Goal: Task Accomplishment & Management: Complete application form

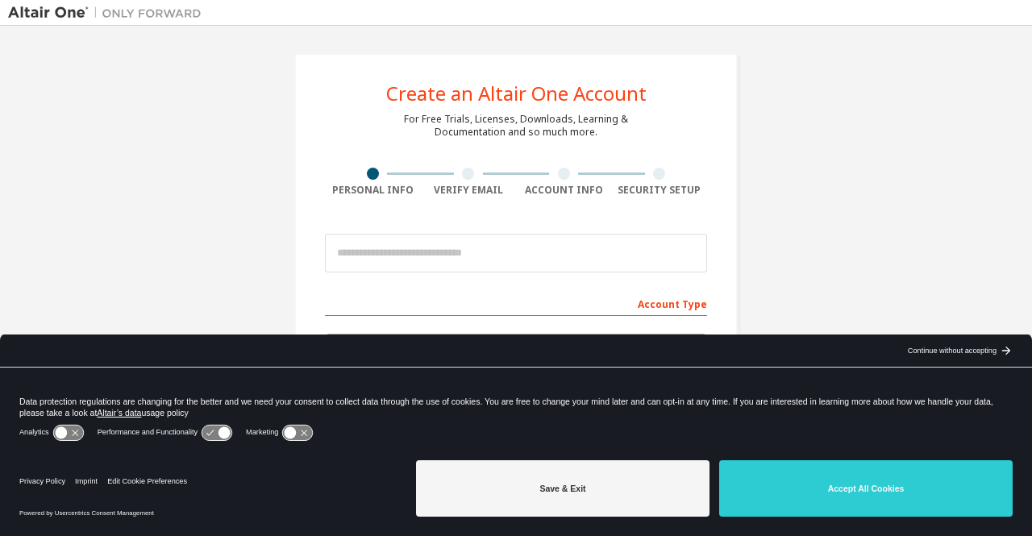
click at [218, 430] on icon at bounding box center [217, 432] width 30 height 15
click at [205, 431] on icon at bounding box center [217, 432] width 30 height 15
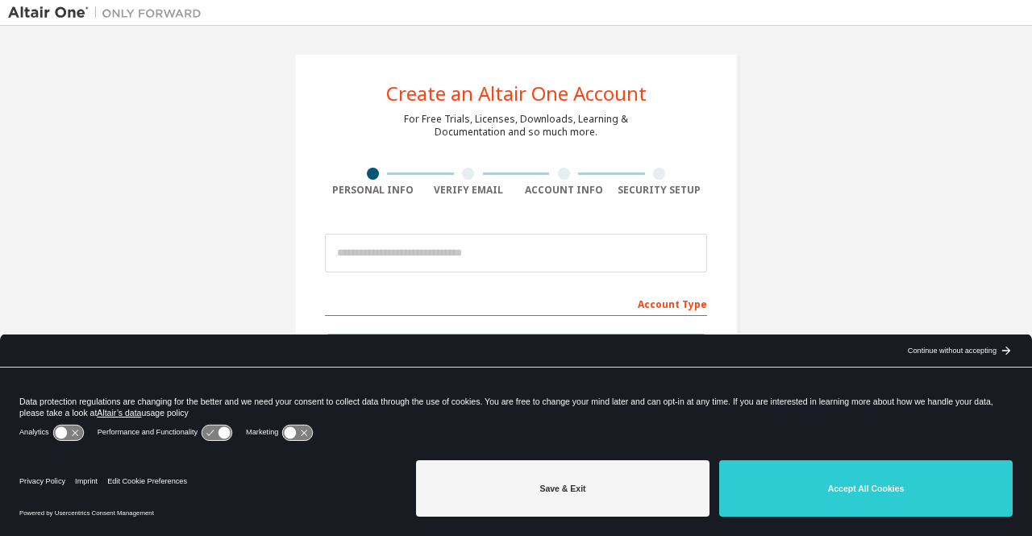
click at [205, 431] on icon at bounding box center [217, 432] width 30 height 15
drag, startPoint x: 205, startPoint y: 431, endPoint x: 329, endPoint y: 546, distance: 169.4
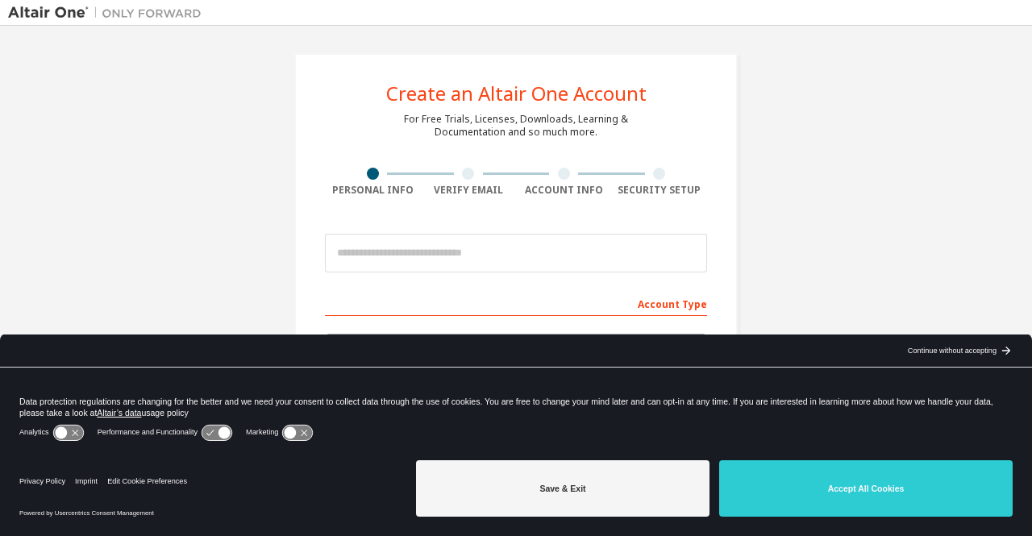
click at [329, 535] on html "Create an Altair One Account For Free Trials, Licenses, Downloads, Learning & D…" at bounding box center [516, 268] width 1032 height 536
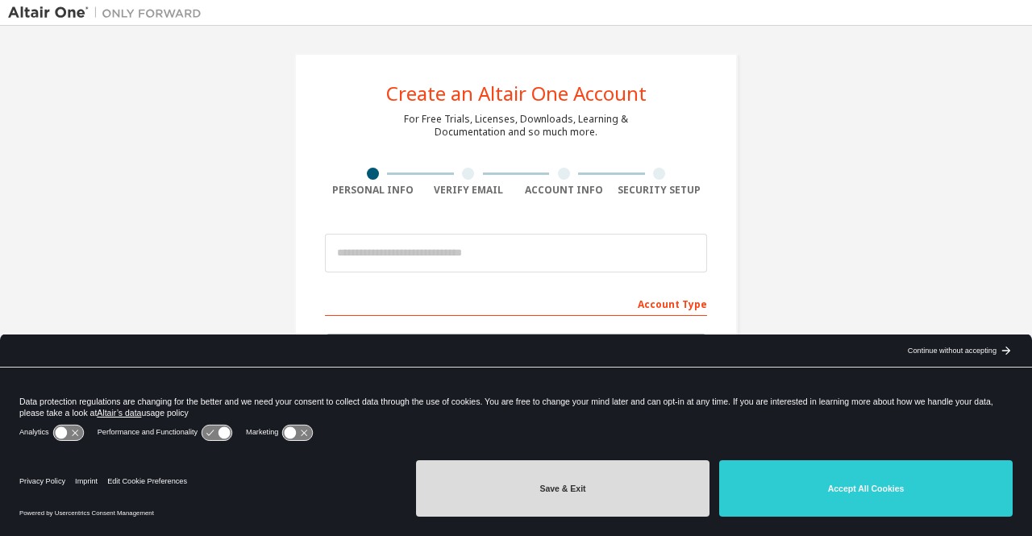
click at [607, 509] on button "Save & Exit" at bounding box center [562, 488] width 293 height 56
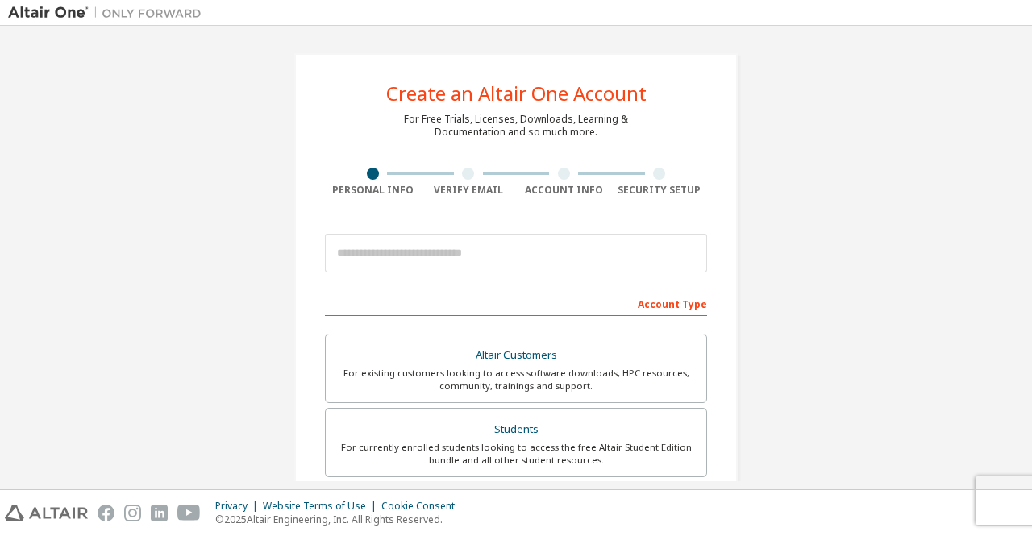
drag, startPoint x: 1030, startPoint y: 193, endPoint x: 1031, endPoint y: 265, distance: 72.6
click at [1031, 265] on div "Create an Altair One Account For Free Trials, Licenses, Downloads, Learning & D…" at bounding box center [516, 258] width 1032 height 464
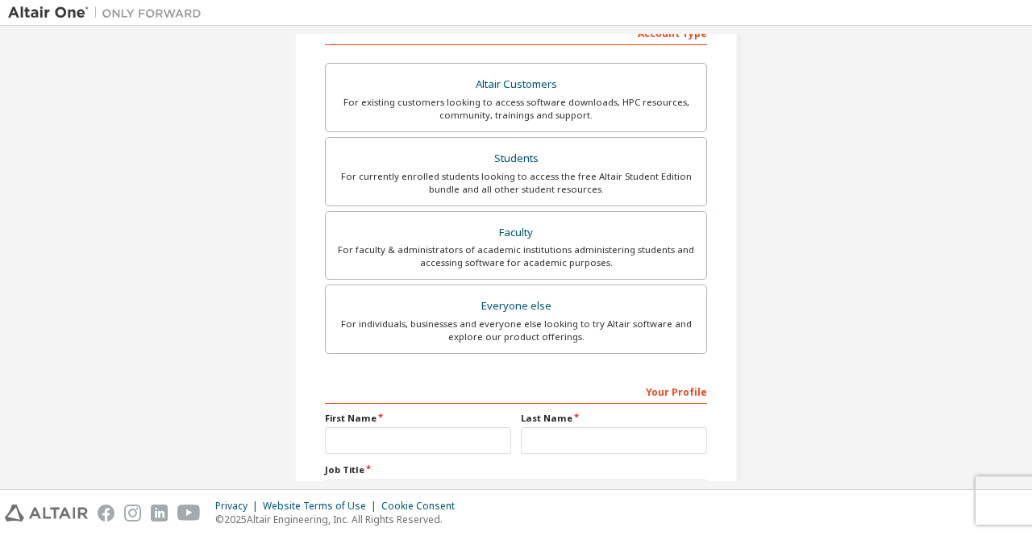
scroll to position [293, 0]
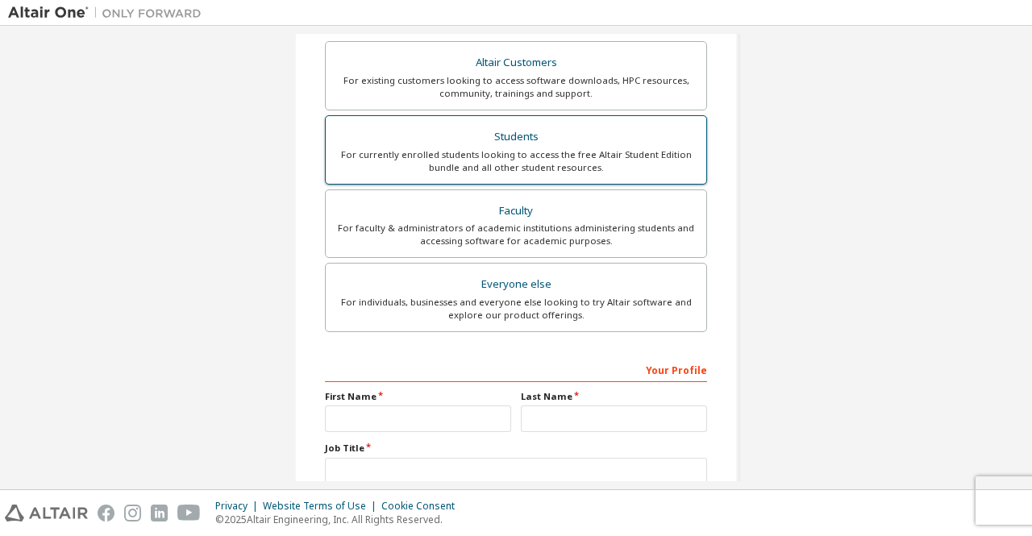
click at [606, 157] on div "For currently enrolled students looking to access the free Altair Student Editi…" at bounding box center [515, 161] width 361 height 26
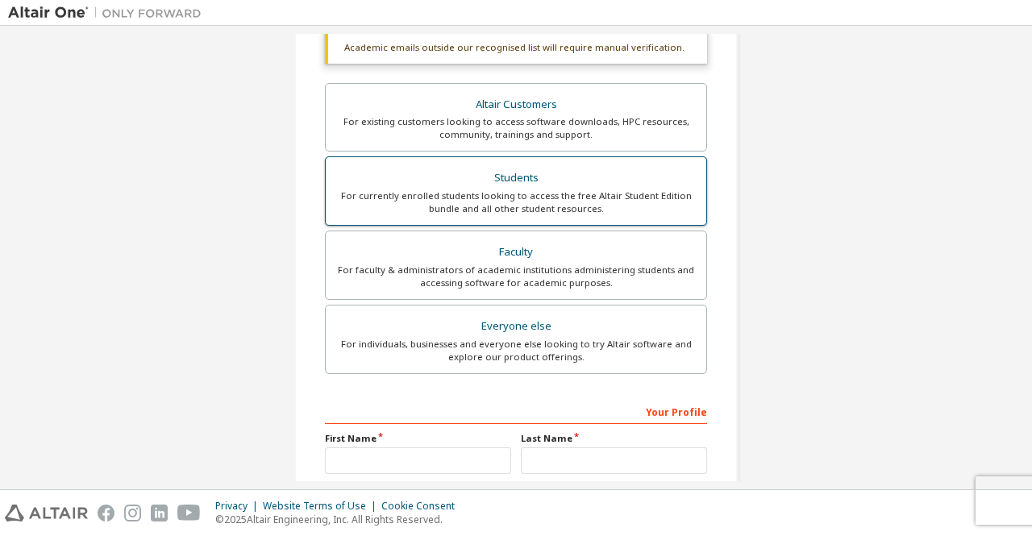
scroll to position [334, 0]
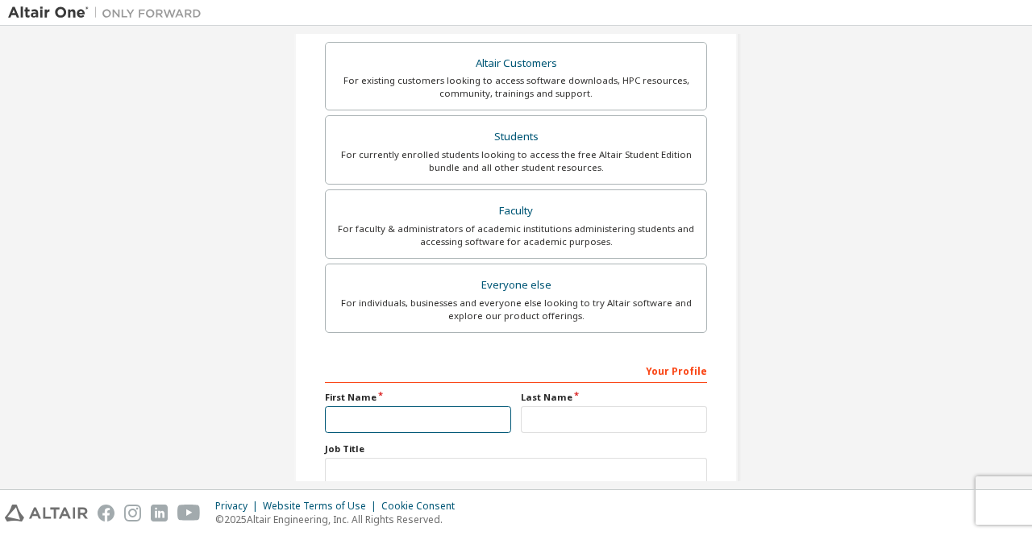
click at [487, 410] on input "text" at bounding box center [418, 419] width 186 height 27
type input "****"
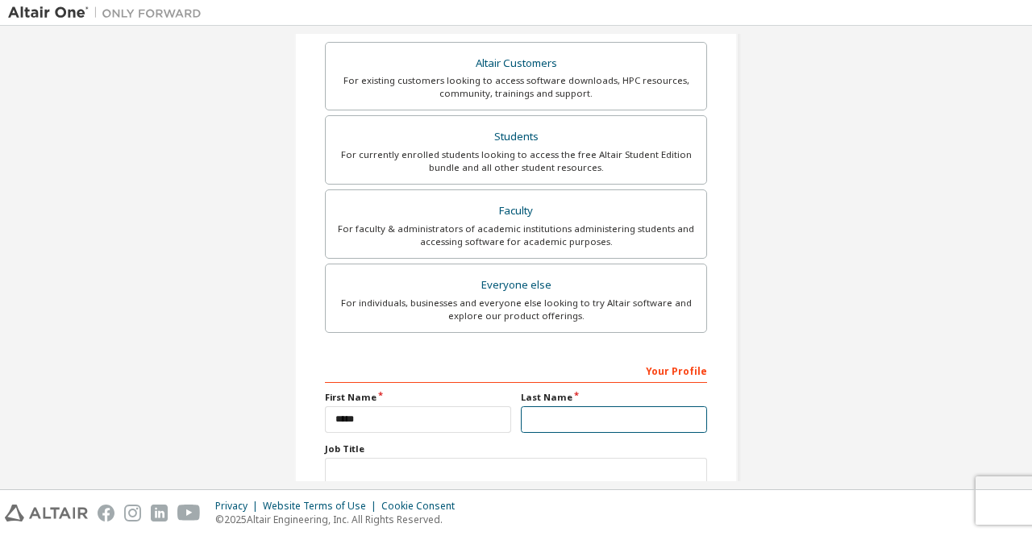
click at [607, 413] on input "text" at bounding box center [614, 419] width 186 height 27
type input "********"
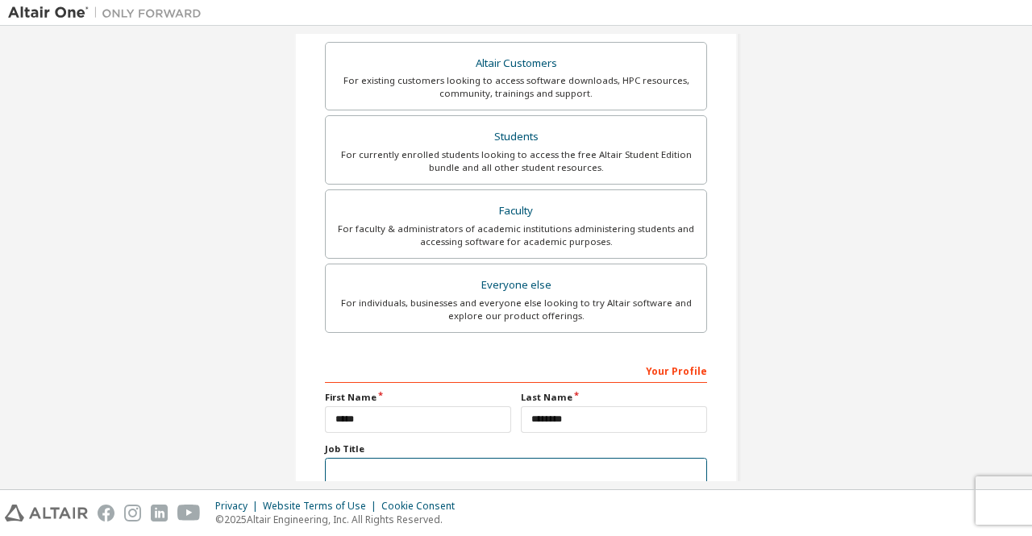
click at [355, 468] on input "text" at bounding box center [516, 471] width 382 height 27
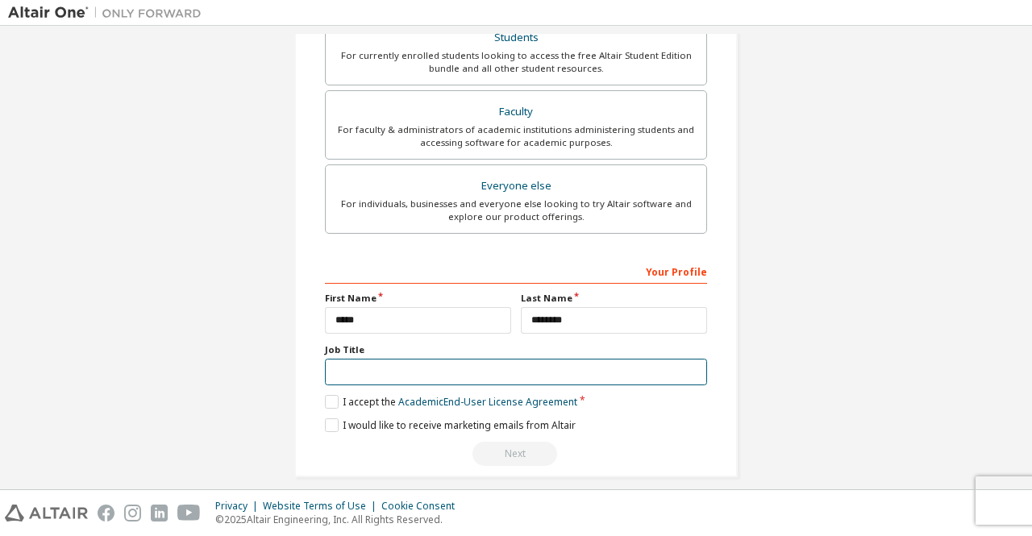
scroll to position [443, 0]
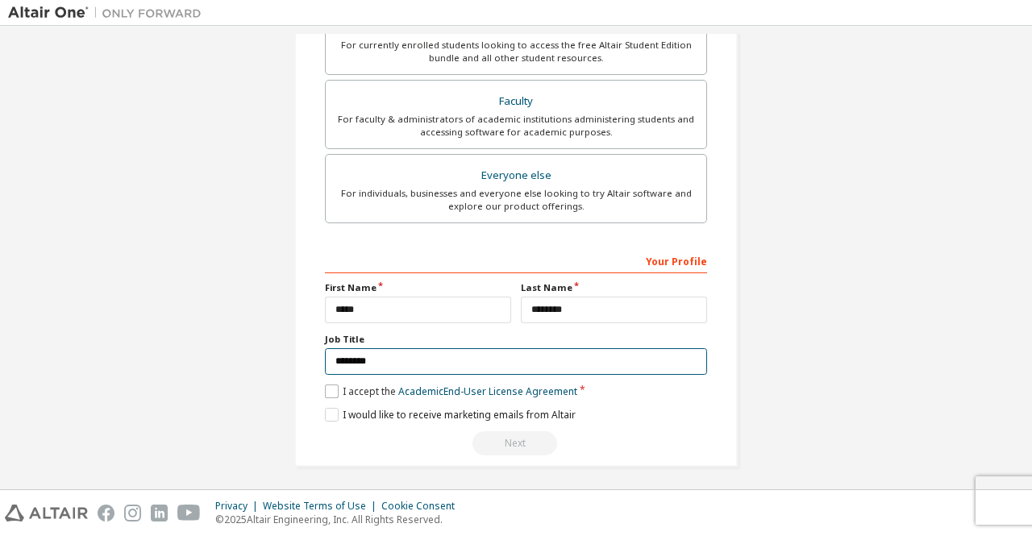
type input "*******"
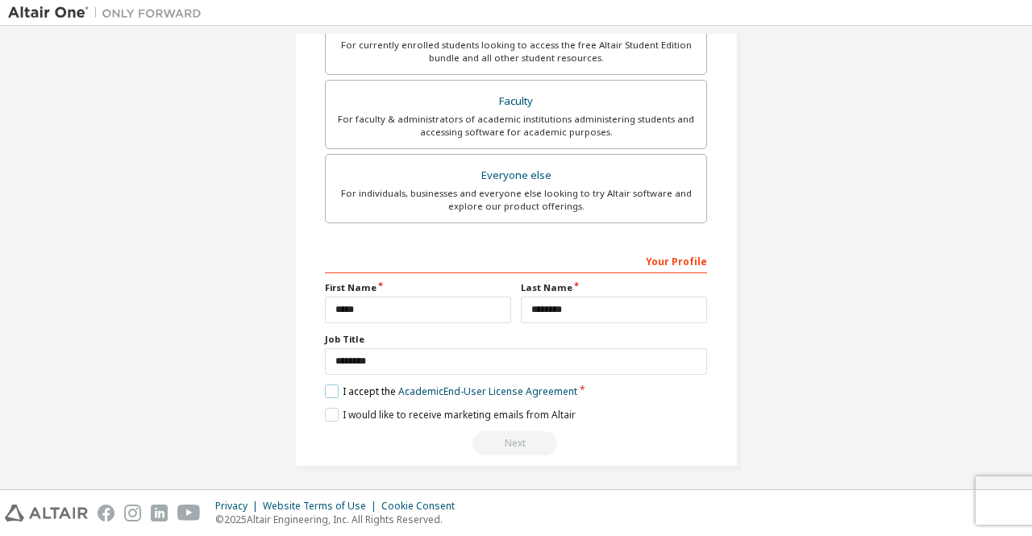
click at [334, 388] on label "I accept the Academic End-User License Agreement" at bounding box center [451, 392] width 252 height 14
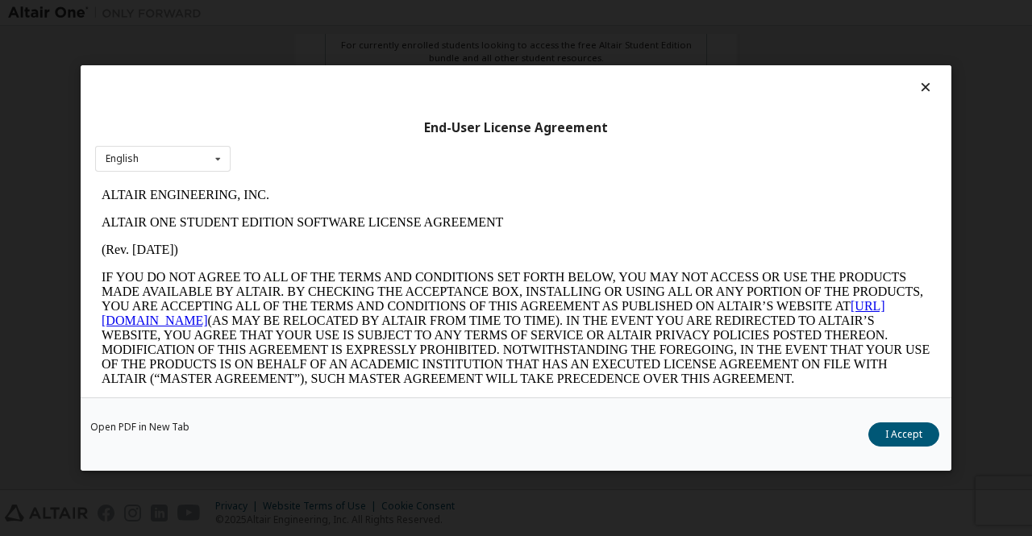
scroll to position [0, 0]
click at [907, 430] on button "I Accept" at bounding box center [903, 434] width 71 height 24
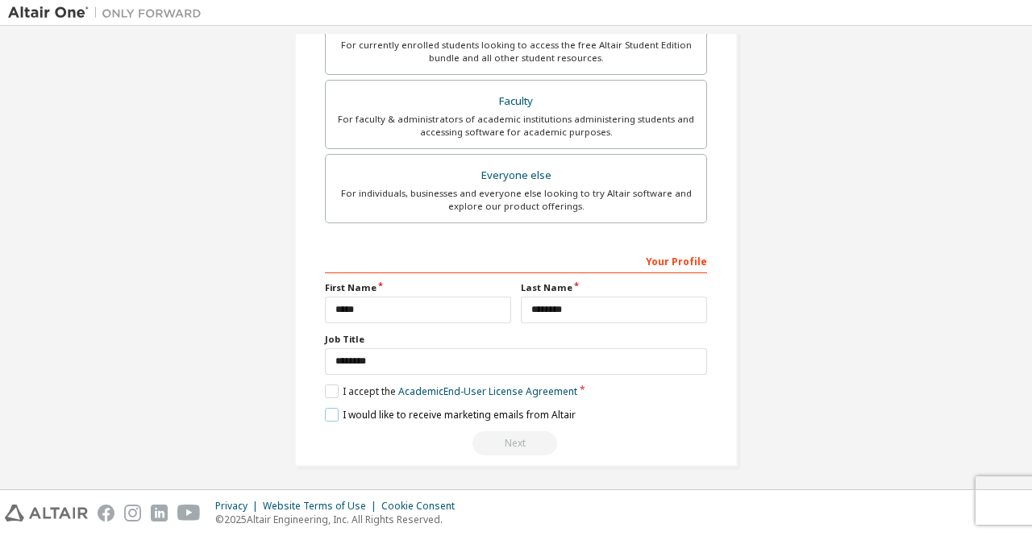
click at [331, 409] on label "I would like to receive marketing emails from Altair" at bounding box center [450, 415] width 251 height 14
click at [550, 391] on link "Academic End-User License Agreement" at bounding box center [487, 392] width 179 height 14
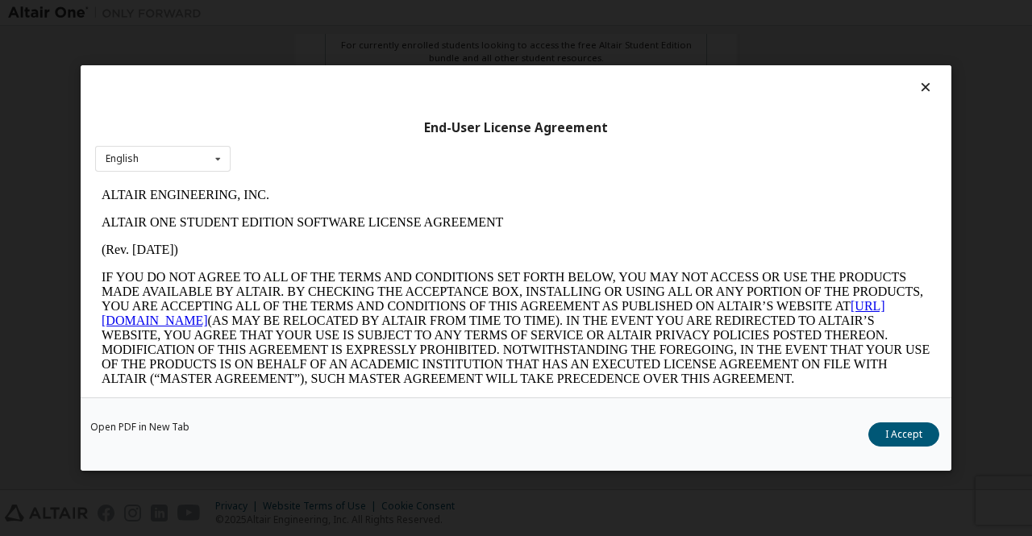
drag, startPoint x: 951, startPoint y: 320, endPoint x: 943, endPoint y: 356, distance: 36.6
click at [943, 356] on div "End-User License Agreement English English Open PDF in [GEOGRAPHIC_DATA] I Acce…" at bounding box center [516, 268] width 1032 height 536
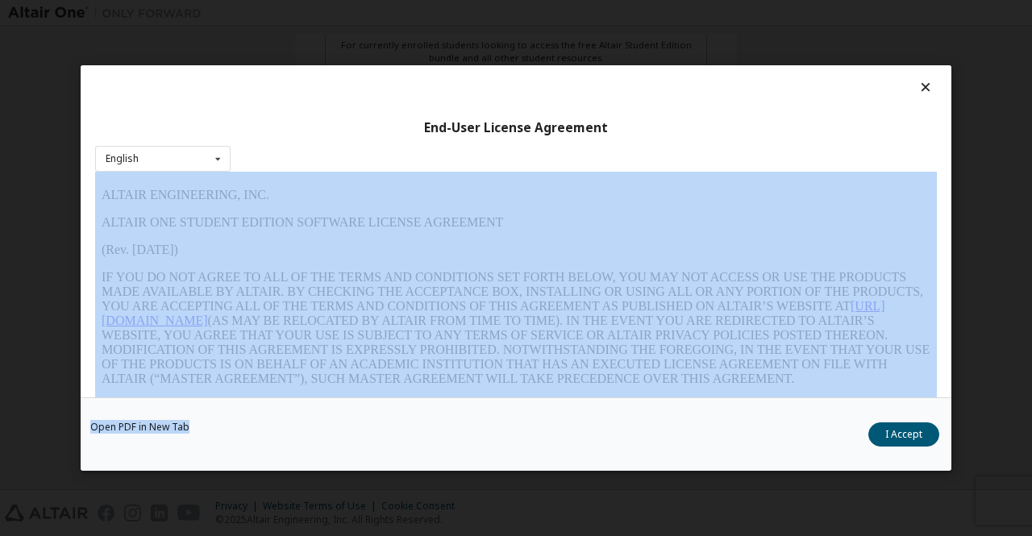
drag, startPoint x: 943, startPoint y: 356, endPoint x: 950, endPoint y: 422, distance: 66.5
click at [950, 422] on div "End-User License Agreement English English Open PDF in [GEOGRAPHIC_DATA] I Acce…" at bounding box center [516, 268] width 871 height 406
click at [951, 381] on div "End-User License Agreement English English Open PDF in [GEOGRAPHIC_DATA] I Acce…" at bounding box center [516, 268] width 1032 height 536
click at [945, 380] on div "End-User License Agreement English English Open PDF in [GEOGRAPHIC_DATA] I Acce…" at bounding box center [516, 268] width 1032 height 536
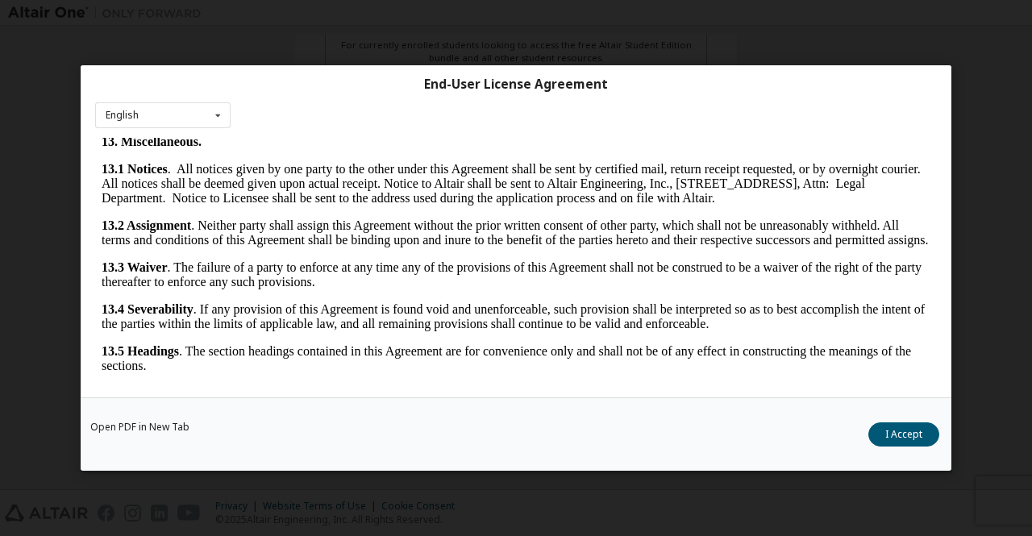
scroll to position [2665, 0]
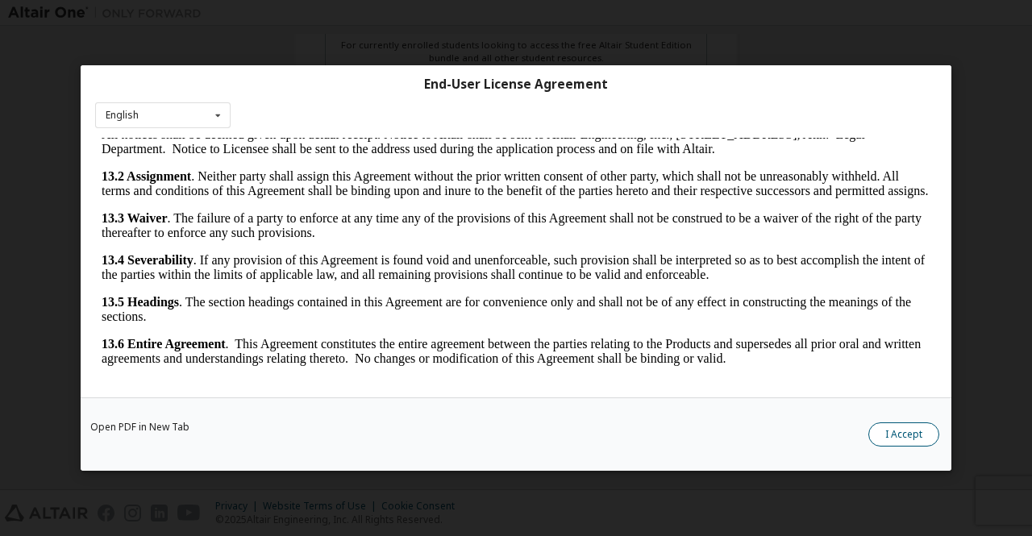
click at [898, 436] on button "I Accept" at bounding box center [903, 434] width 71 height 24
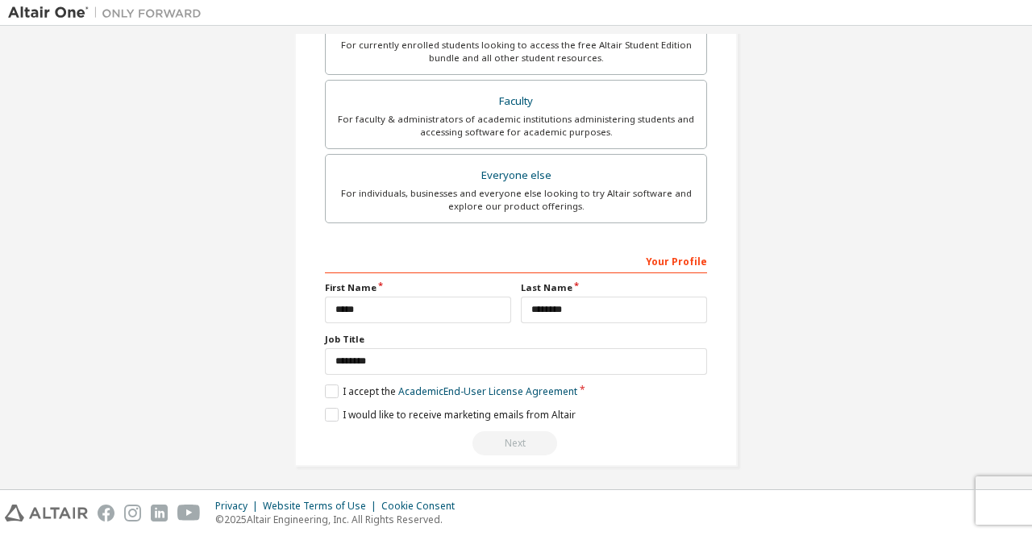
click at [522, 445] on div "Next" at bounding box center [516, 443] width 382 height 24
drag, startPoint x: 1026, startPoint y: 333, endPoint x: 1017, endPoint y: 289, distance: 44.4
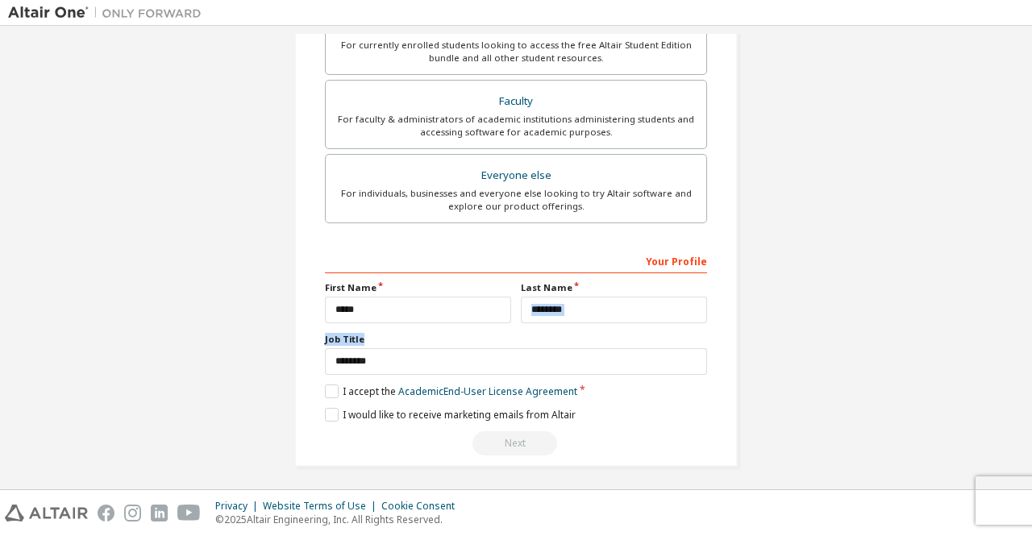
click at [1017, 289] on div "Create an Altair One Account For Free Trials, Licenses, Downloads, Learning & D…" at bounding box center [516, 258] width 1032 height 464
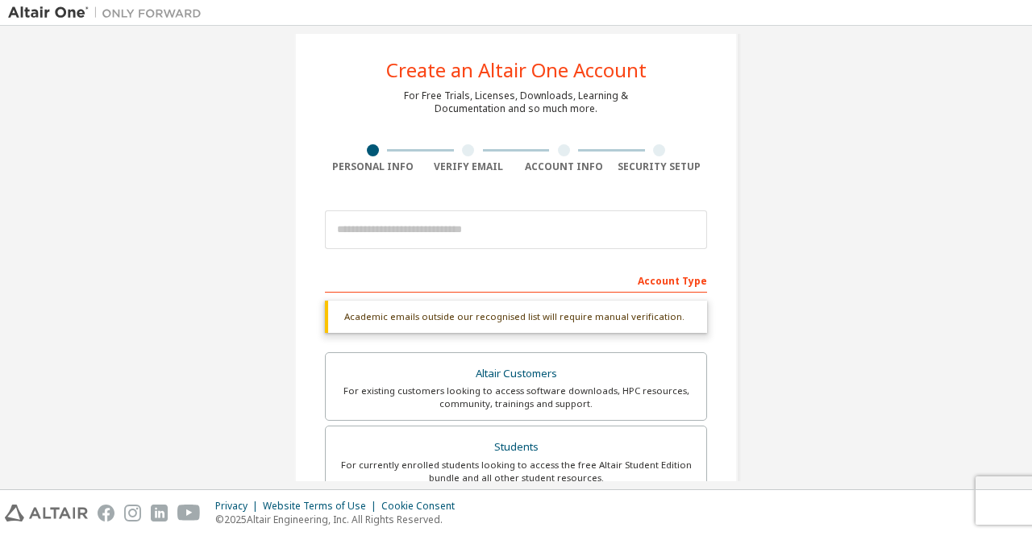
scroll to position [0, 0]
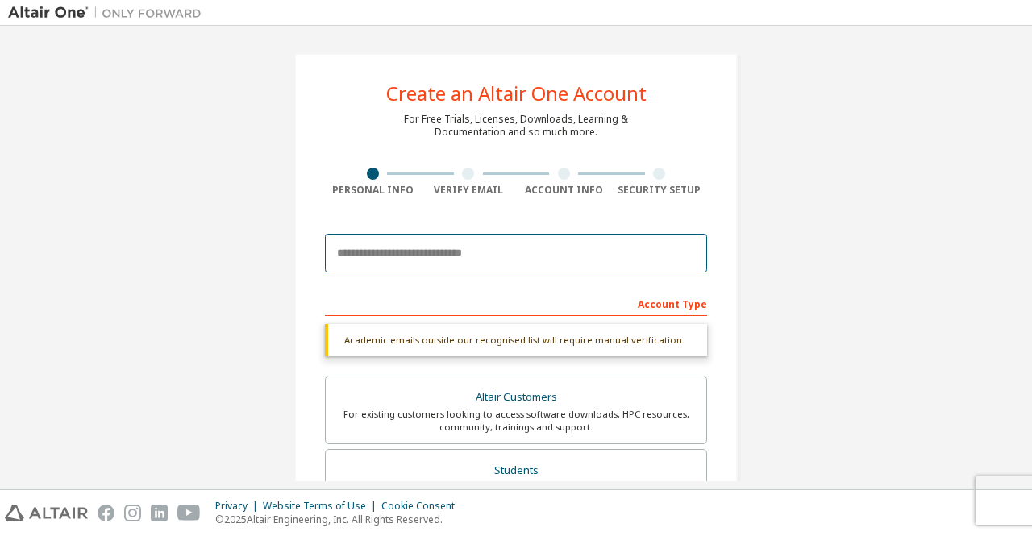
click at [440, 254] on input "email" at bounding box center [516, 253] width 382 height 39
type input "**********"
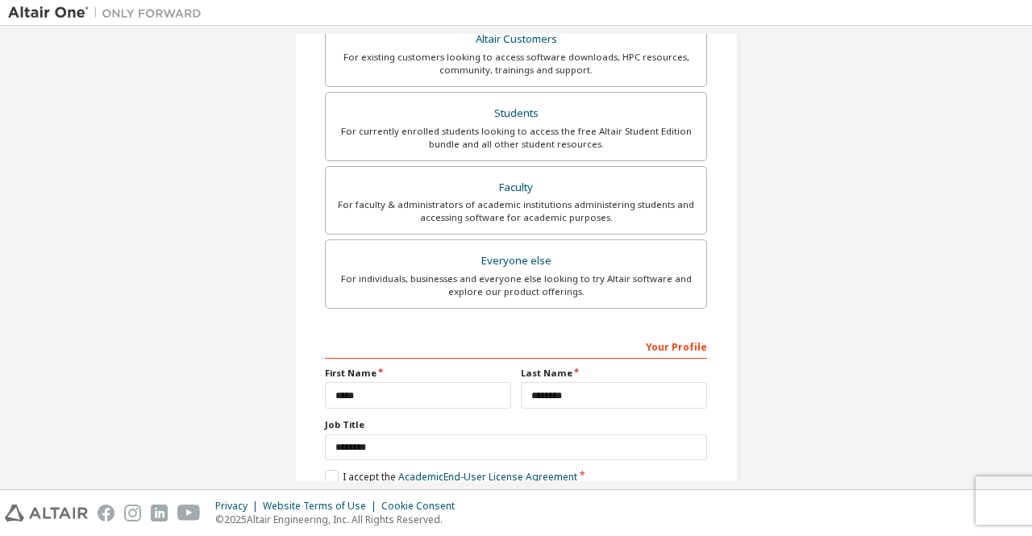
scroll to position [402, 0]
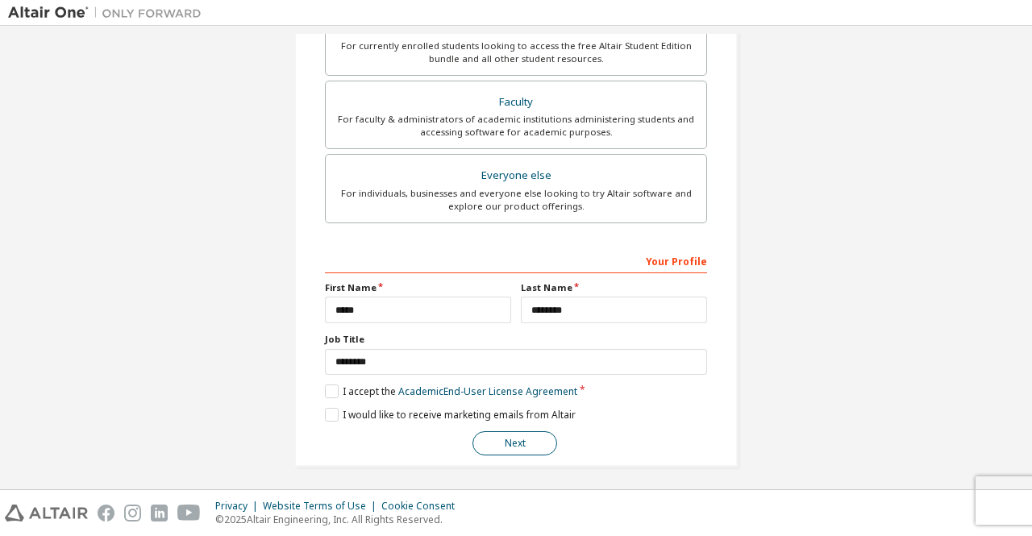
click at [517, 435] on button "Next" at bounding box center [514, 443] width 85 height 24
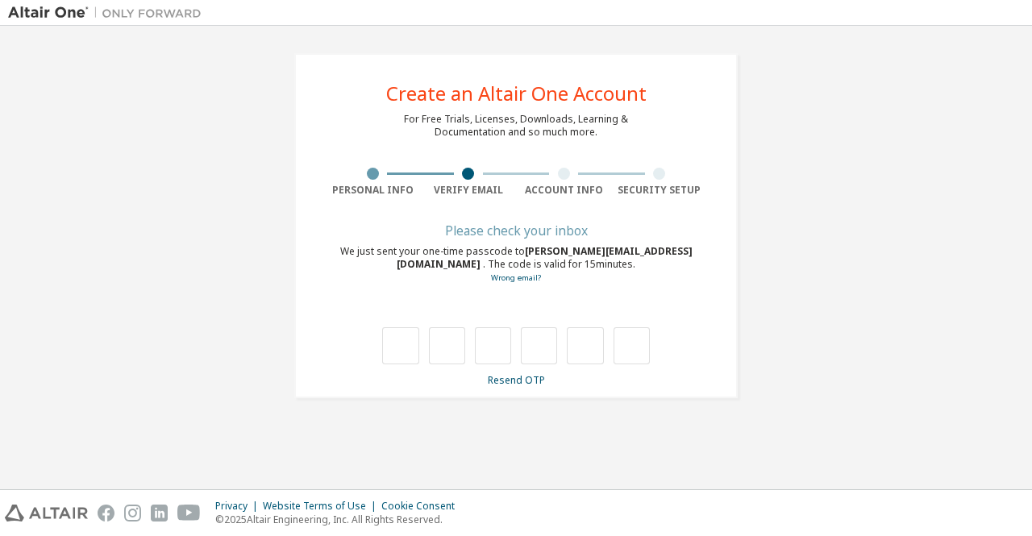
type input "*"
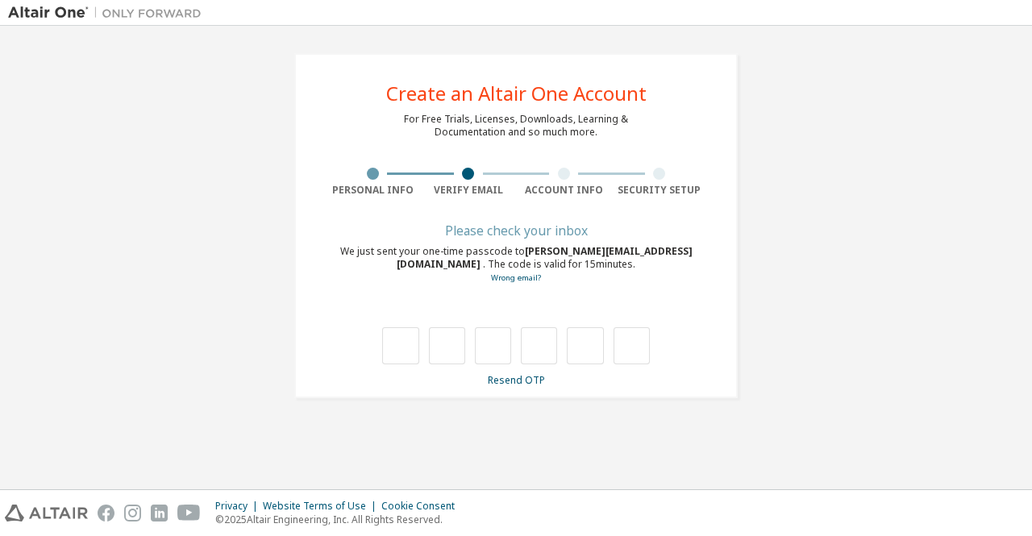
type input "*"
